Goal: Information Seeking & Learning: Learn about a topic

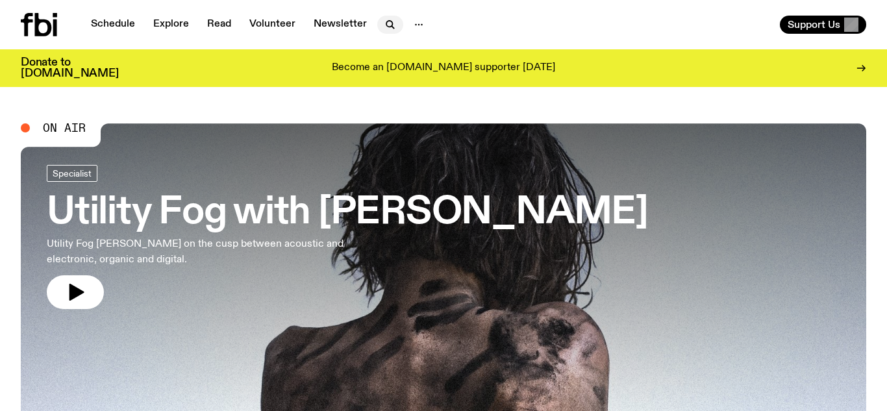
click at [385, 23] on icon "button" at bounding box center [391, 25] width 16 height 16
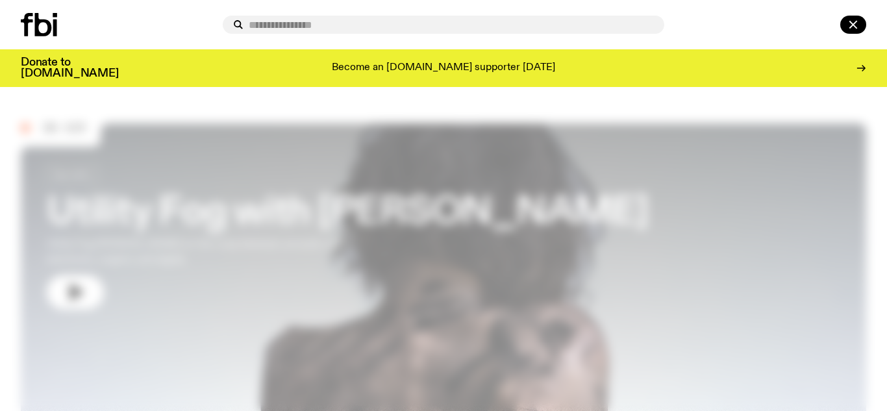
click at [390, 25] on input "text" at bounding box center [451, 24] width 405 height 11
type input "********"
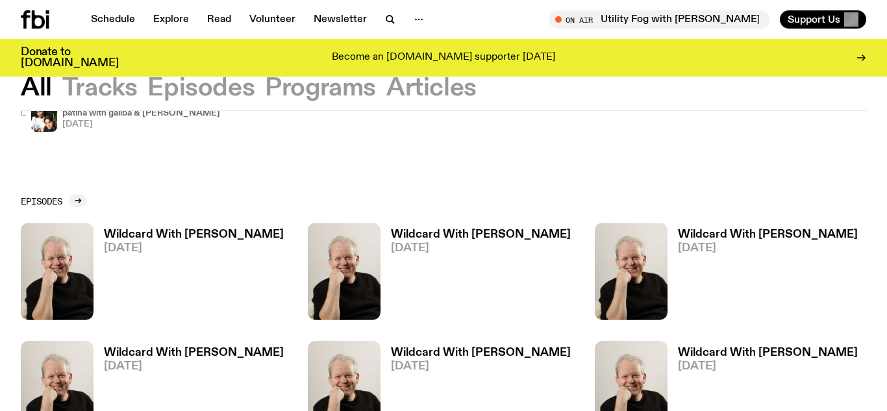
scroll to position [160, 0]
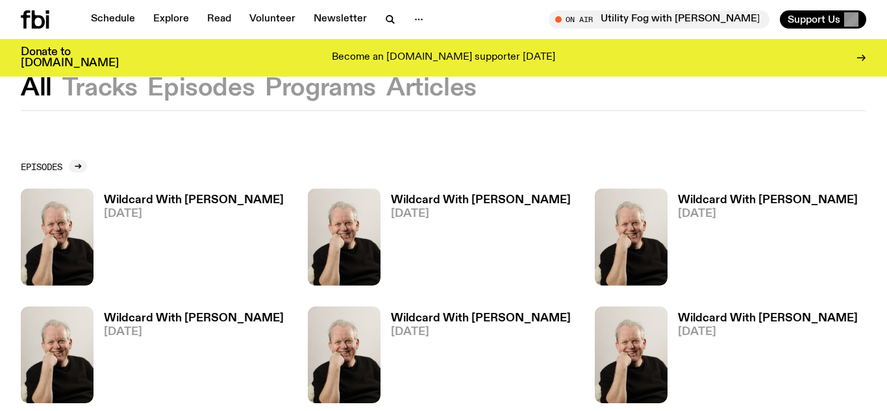
click at [160, 197] on h3 "Wildcard With [PERSON_NAME]" at bounding box center [194, 200] width 180 height 11
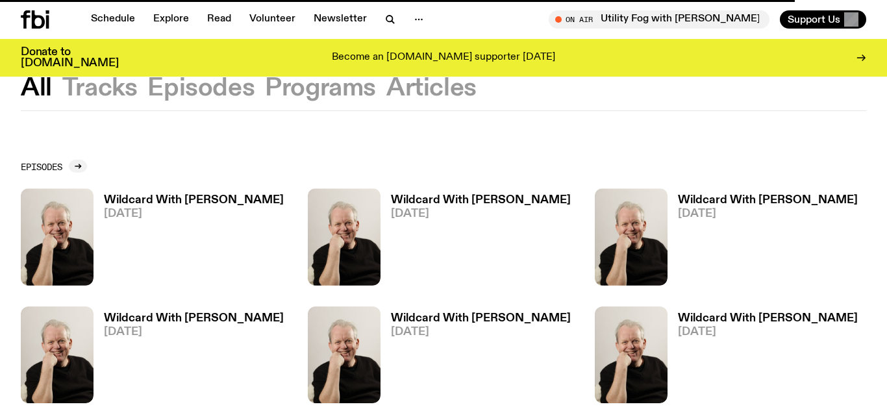
click at [135, 210] on span "[DATE]" at bounding box center [194, 213] width 180 height 11
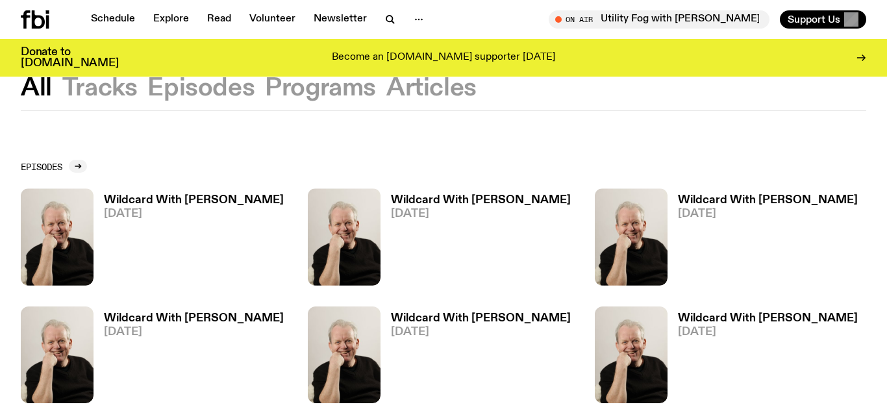
click at [136, 203] on h3 "Wildcard With [PERSON_NAME]" at bounding box center [194, 200] width 180 height 11
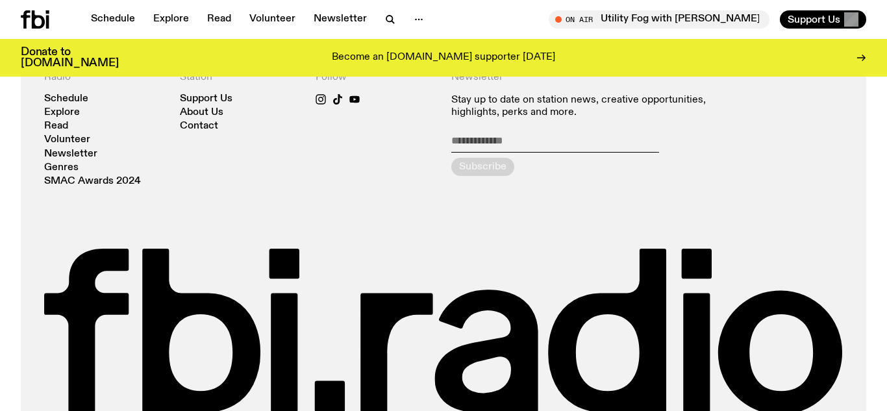
scroll to position [1182, 0]
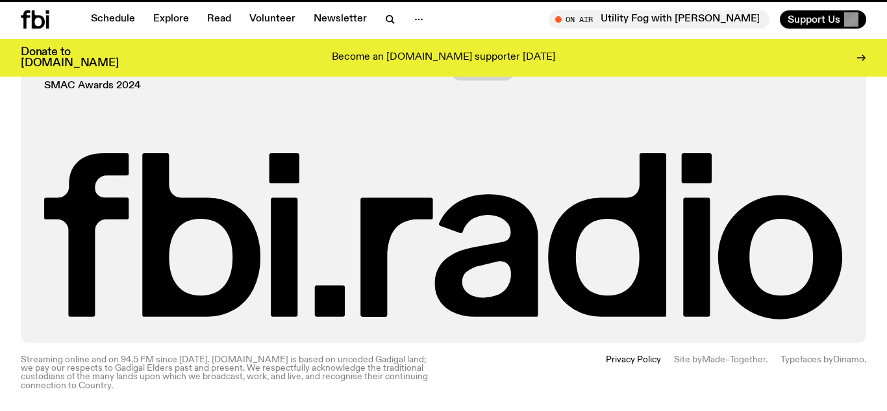
scroll to position [160, 0]
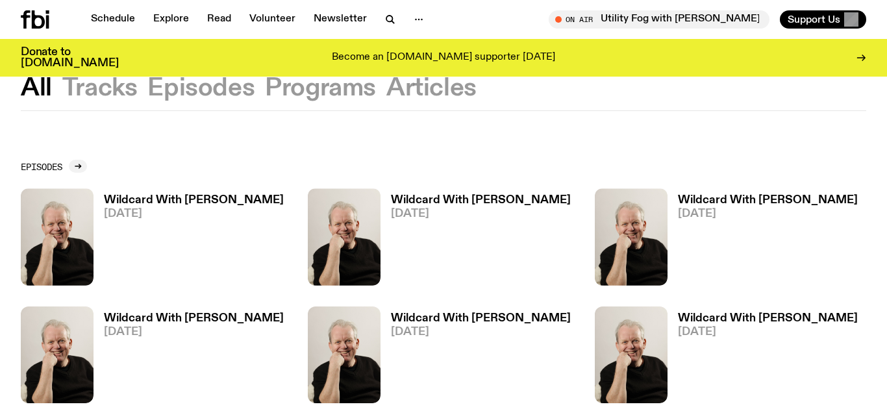
click at [448, 193] on div "Wildcard With [PERSON_NAME] [DATE]" at bounding box center [476, 236] width 190 height 97
click at [474, 197] on h3 "Wildcard With [PERSON_NAME]" at bounding box center [481, 200] width 180 height 11
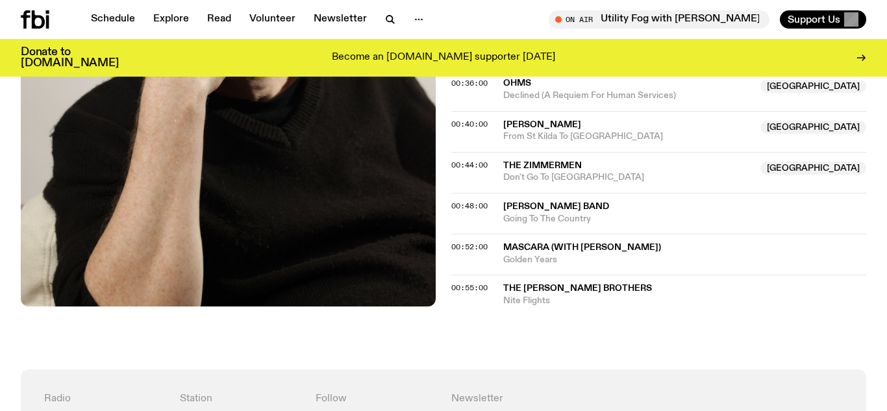
scroll to position [827, 0]
